Goal: Navigation & Orientation: Understand site structure

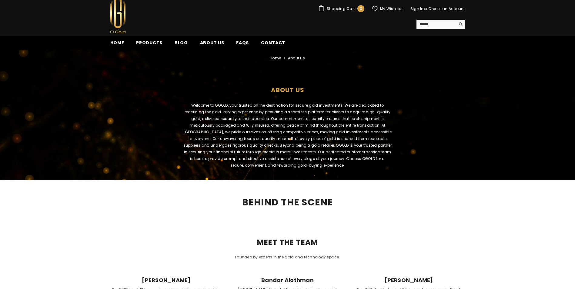
scroll to position [10, 0]
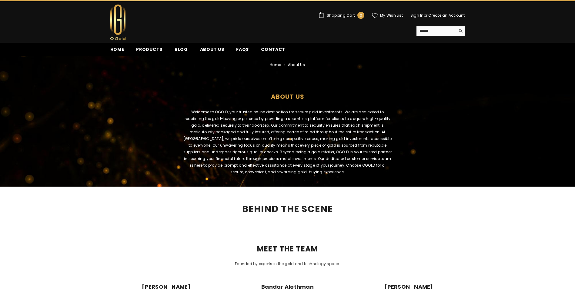
click at [261, 51] on span "Contact" at bounding box center [273, 49] width 24 height 6
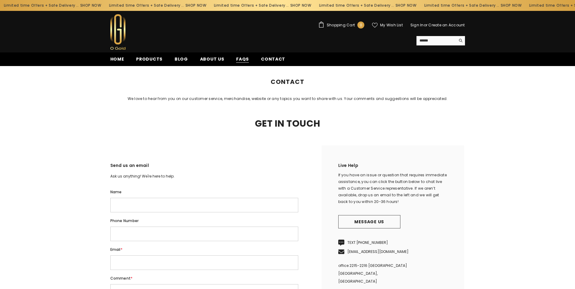
click at [238, 60] on span "FAQs" at bounding box center [242, 59] width 13 height 6
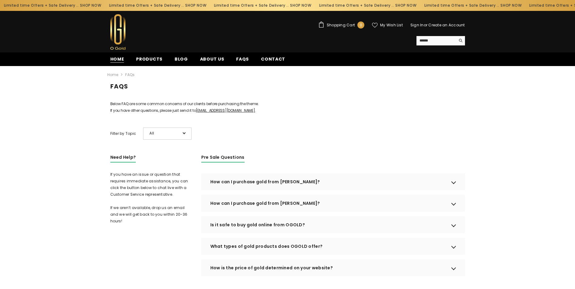
click at [122, 61] on span "Home" at bounding box center [117, 59] width 14 height 6
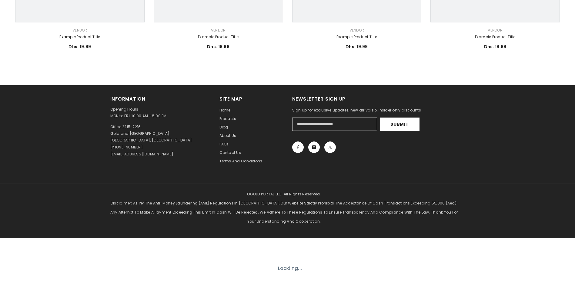
scroll to position [476, 0]
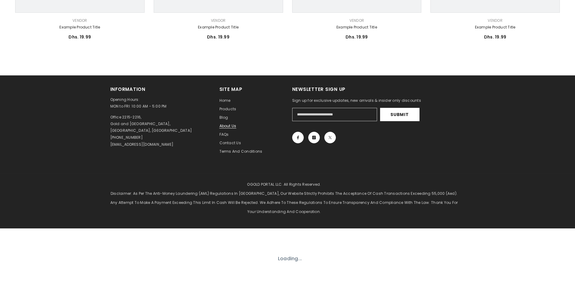
click at [232, 123] on span "About us" at bounding box center [227, 125] width 17 height 5
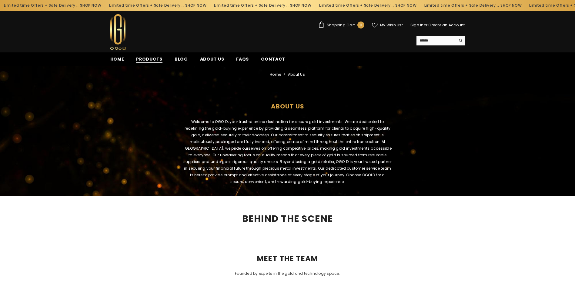
click at [154, 59] on span "Products" at bounding box center [149, 59] width 26 height 6
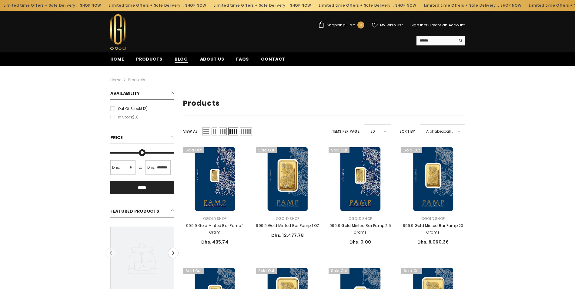
click at [182, 61] on span "Blog" at bounding box center [181, 59] width 13 height 6
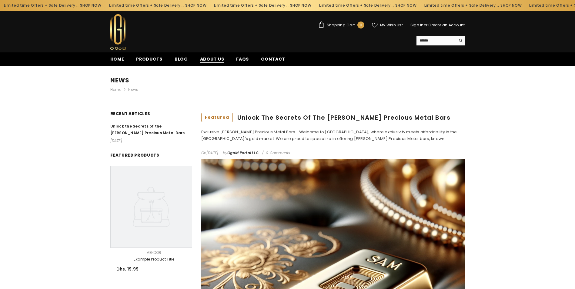
click at [207, 58] on span "About us" at bounding box center [212, 59] width 24 height 6
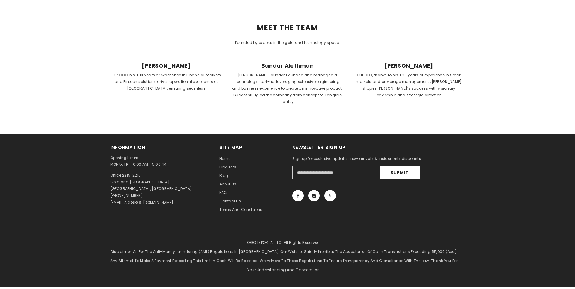
scroll to position [242, 0]
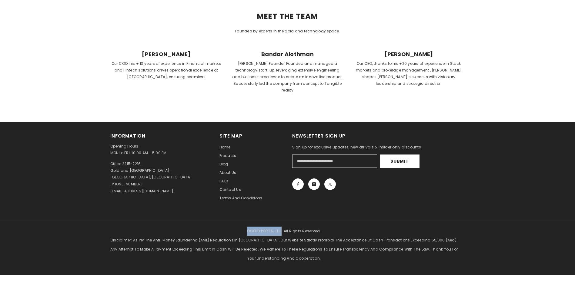
drag, startPoint x: 281, startPoint y: 225, endPoint x: 248, endPoint y: 225, distance: 32.4
click at [248, 227] on p "OGOLD PORTAL LLC. All Rights Reserved. Disclaimer: As per the Anti-Money Launde…" at bounding box center [284, 245] width 348 height 36
copy p "OGOLD PORTAL LLC"
drag, startPoint x: 345, startPoint y: 247, endPoint x: 340, endPoint y: 128, distance: 119.2
click at [345, 246] on p "OGOLD PORTAL LLC. All Rights Reserved. Disclaimer: As per the Anti-Money Launde…" at bounding box center [284, 245] width 348 height 36
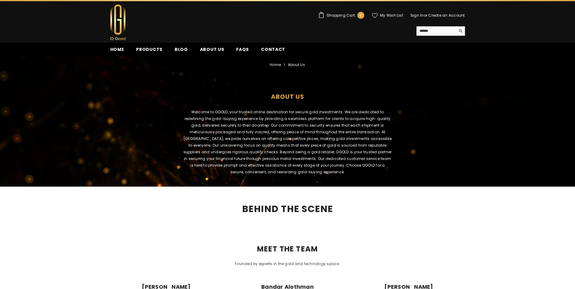
scroll to position [0, 0]
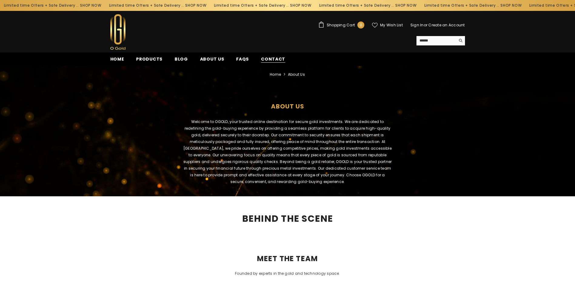
click at [277, 61] on span "Contact" at bounding box center [273, 59] width 24 height 6
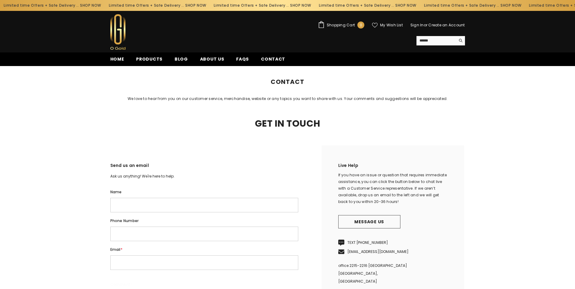
click at [339, 26] on span "Shopping Cart" at bounding box center [341, 25] width 28 height 4
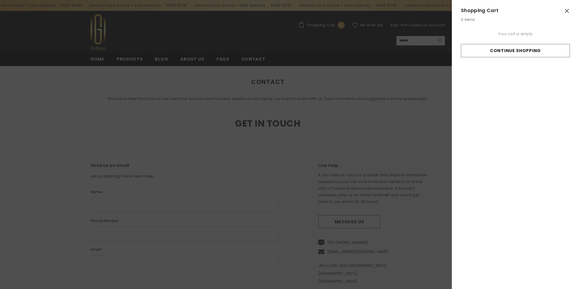
click at [569, 9] on icon "Close" at bounding box center [567, 10] width 5 height 5
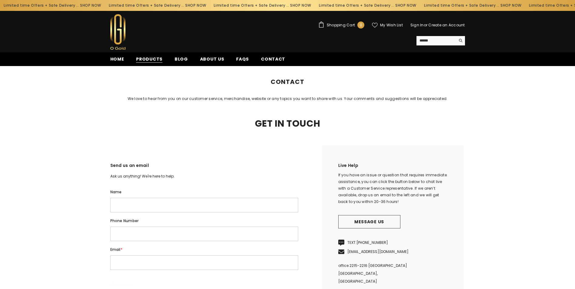
click at [157, 61] on span "Products" at bounding box center [149, 59] width 26 height 6
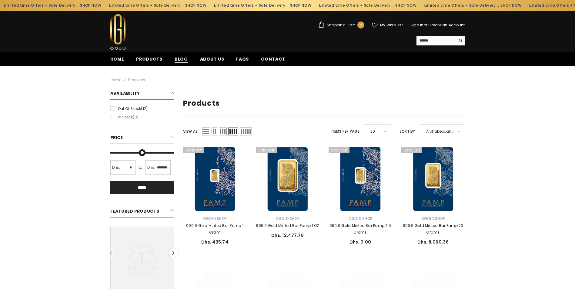
click at [181, 62] on span "Blog" at bounding box center [181, 59] width 13 height 6
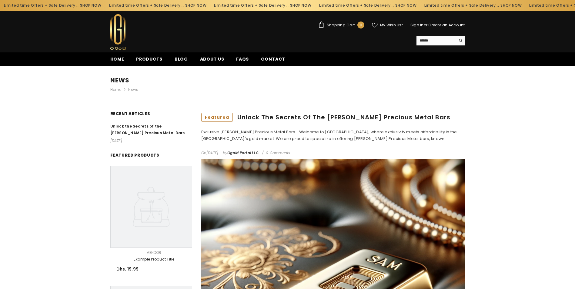
click at [124, 62] on link "Home" at bounding box center [117, 61] width 26 height 10
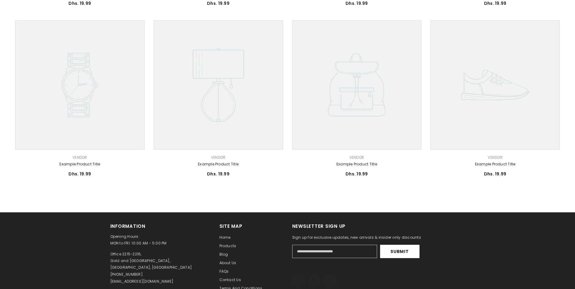
scroll to position [476, 0]
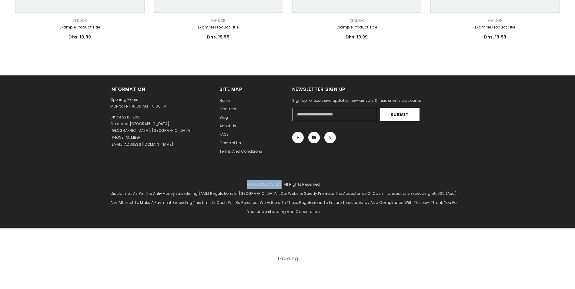
drag, startPoint x: 282, startPoint y: 184, endPoint x: 249, endPoint y: 182, distance: 32.5
click at [249, 182] on p "OGOLD PORTAL LLC. All Rights Reserved. Disclaimer: As per the Anti-Money Launde…" at bounding box center [284, 198] width 348 height 36
drag, startPoint x: 249, startPoint y: 182, endPoint x: 252, endPoint y: 186, distance: 5.2
copy p "OGOLD PORTAL LLC"
click at [303, 173] on div "Information Opening Hours: MON to FRI: 10:00 AM - 5:00 PM Office 2215-2216, Gol…" at bounding box center [287, 124] width 575 height 98
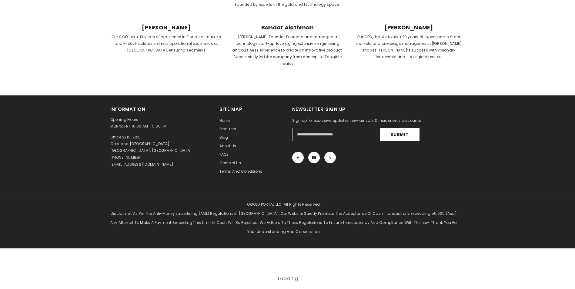
scroll to position [282, 0]
